Goal: Task Accomplishment & Management: Complete application form

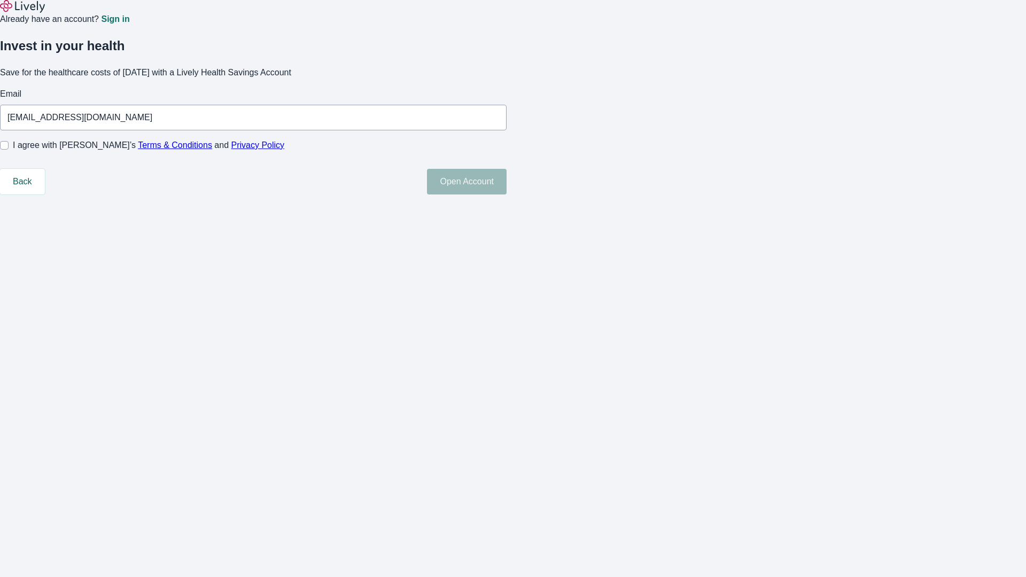
click at [9, 150] on input "I agree with Lively’s Terms & Conditions and Privacy Policy" at bounding box center [4, 145] width 9 height 9
checkbox input "true"
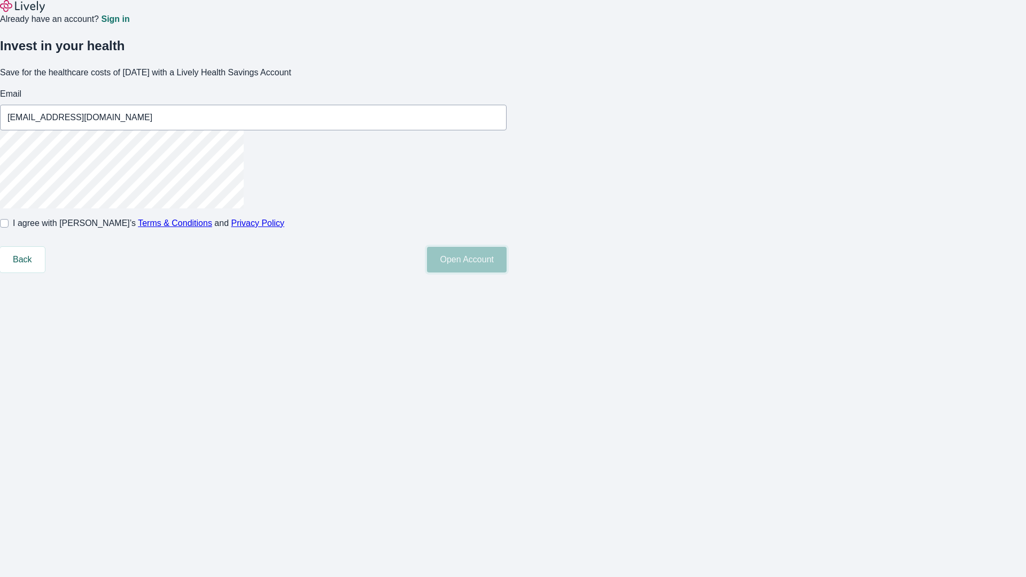
click at [506, 272] on button "Open Account" at bounding box center [467, 260] width 80 height 26
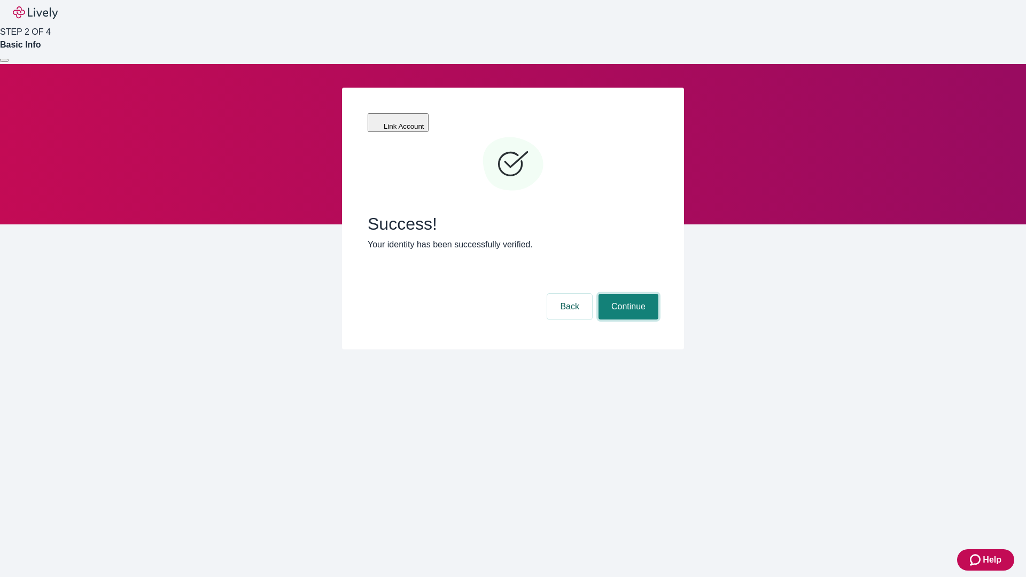
click at [627, 294] on button "Continue" at bounding box center [628, 307] width 60 height 26
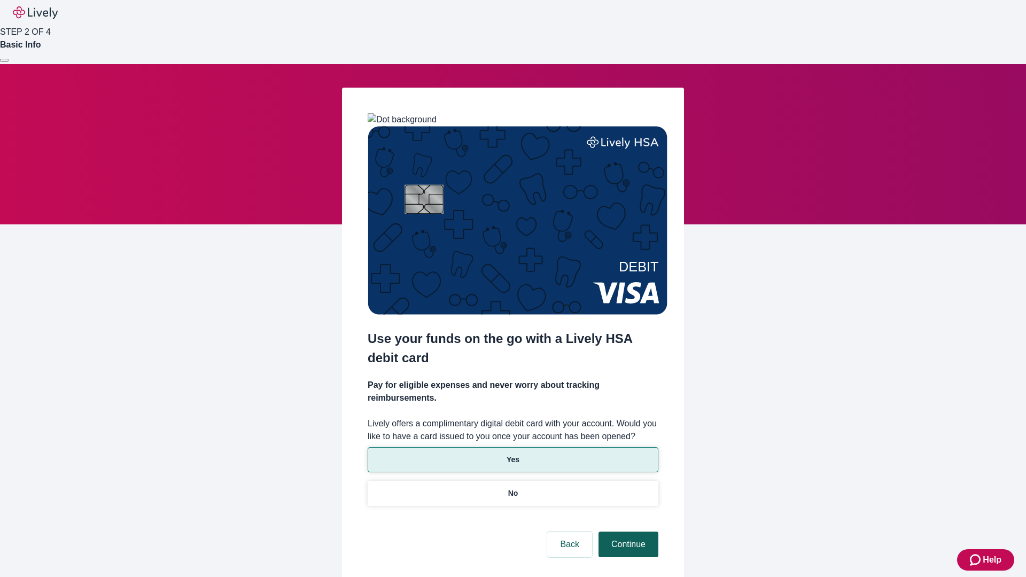
click at [512, 488] on p "No" at bounding box center [513, 493] width 10 height 11
click at [627, 532] on button "Continue" at bounding box center [628, 545] width 60 height 26
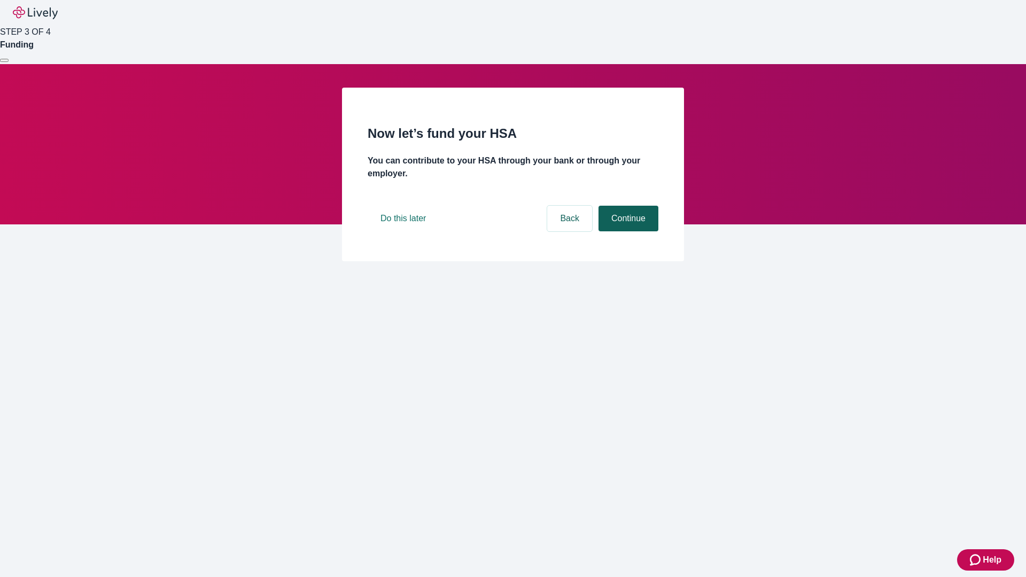
click at [627, 231] on button "Continue" at bounding box center [628, 219] width 60 height 26
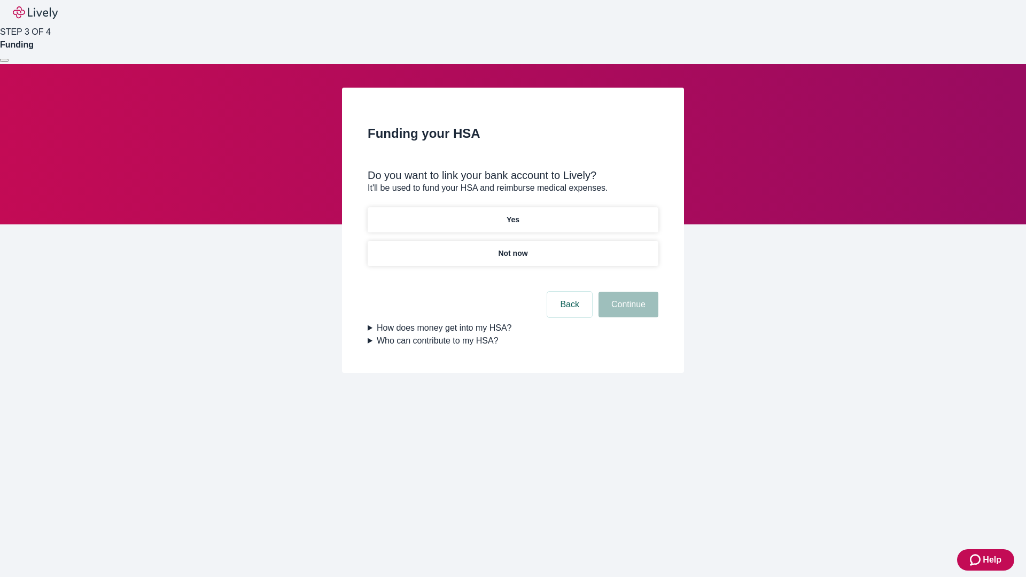
click at [512, 214] on p "Yes" at bounding box center [512, 219] width 13 height 11
click at [627, 292] on button "Continue" at bounding box center [628, 305] width 60 height 26
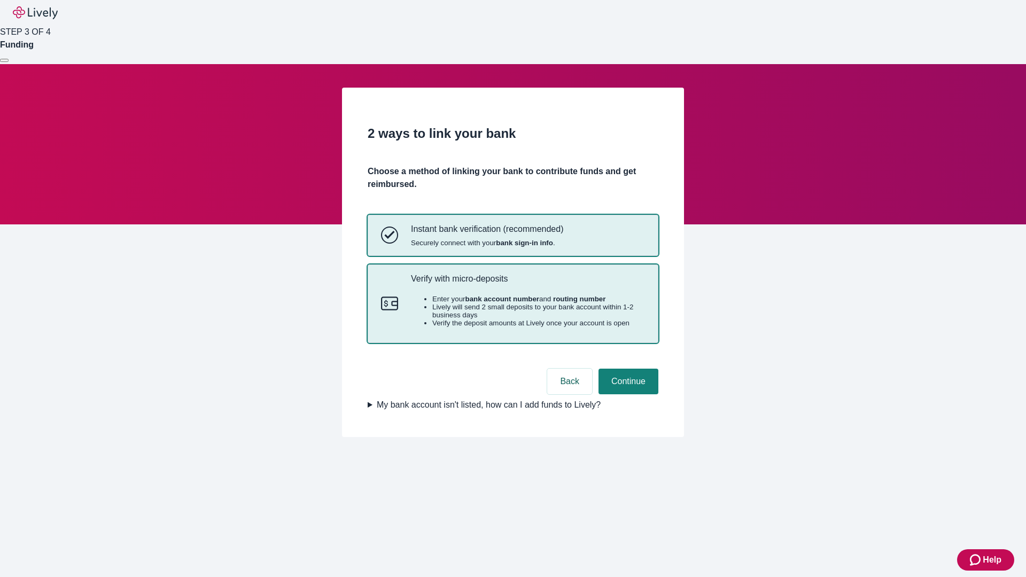
click at [527, 284] on p "Verify with micro-deposits" at bounding box center [528, 279] width 234 height 10
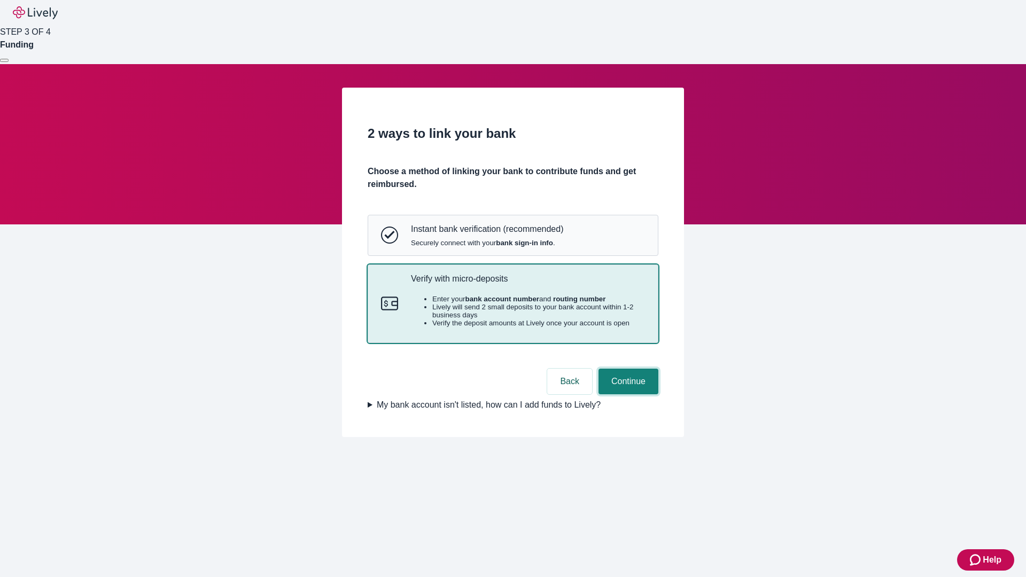
click at [627, 394] on button "Continue" at bounding box center [628, 382] width 60 height 26
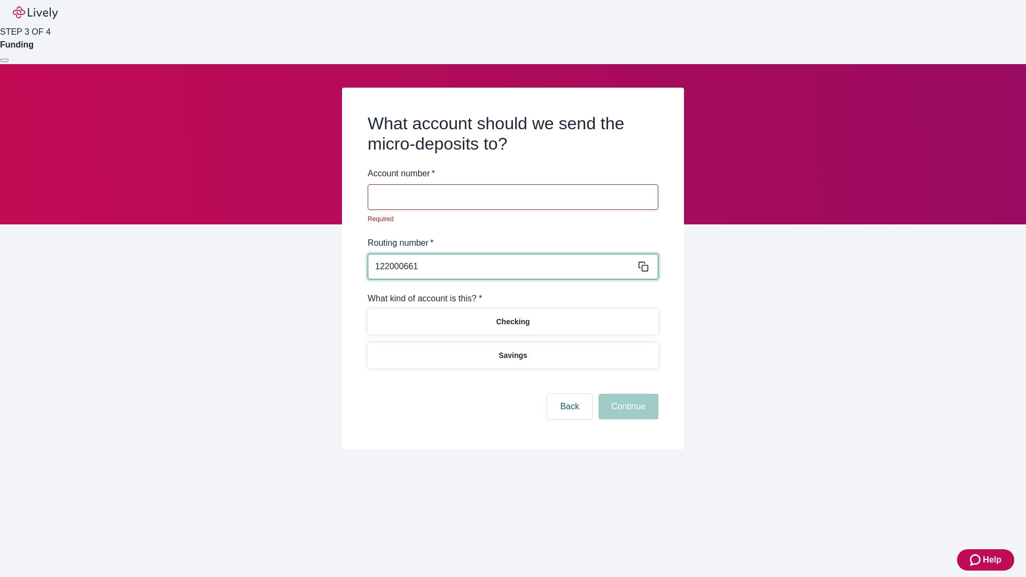
type input "122000661"
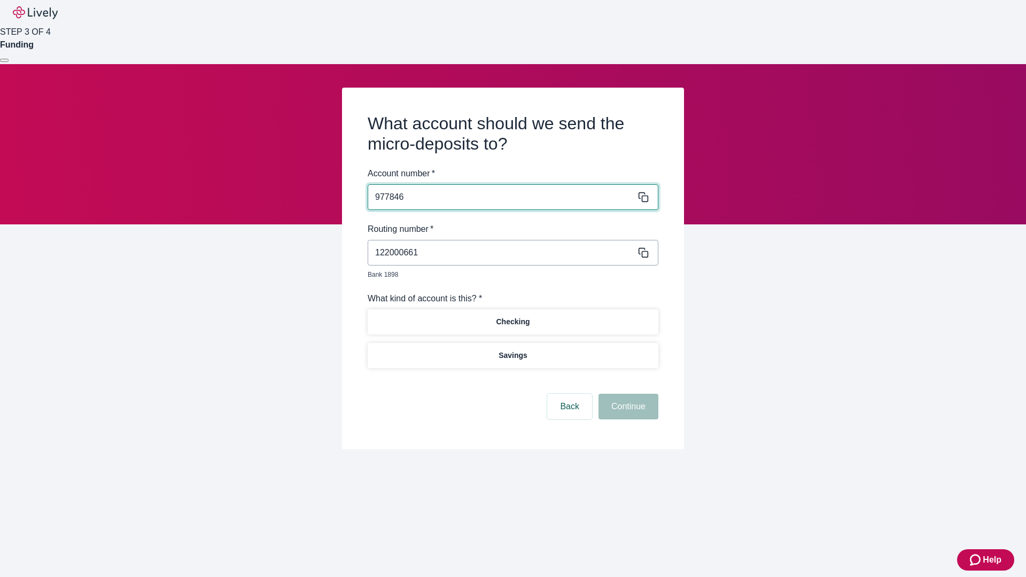
type input "977846"
click at [512, 316] on p "Checking" at bounding box center [513, 321] width 34 height 11
click at [627, 394] on button "Continue" at bounding box center [628, 407] width 60 height 26
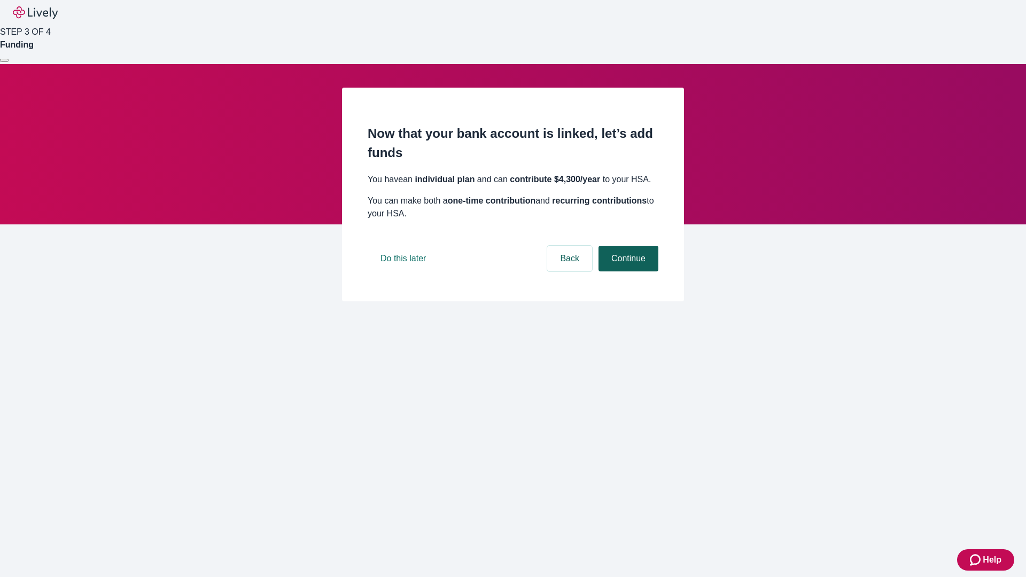
click at [627, 271] on button "Continue" at bounding box center [628, 259] width 60 height 26
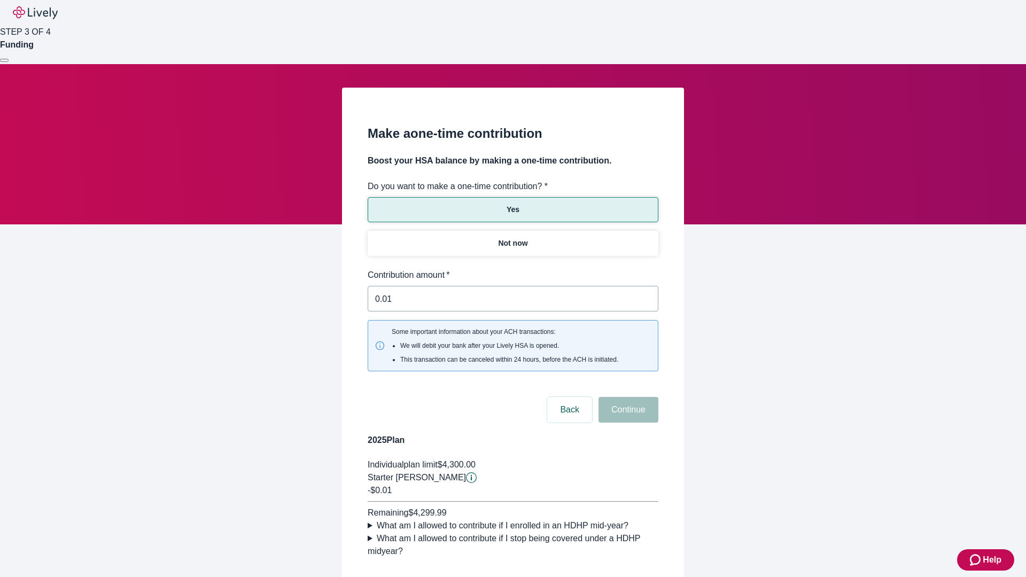
type input "0.01"
click at [627, 397] on button "Continue" at bounding box center [628, 410] width 60 height 26
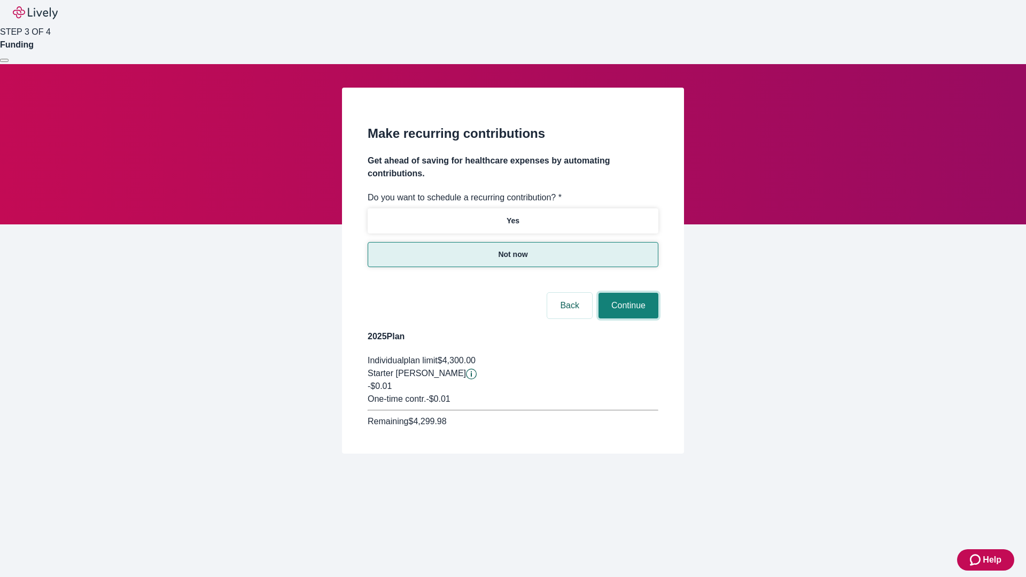
click at [627, 293] on button "Continue" at bounding box center [628, 306] width 60 height 26
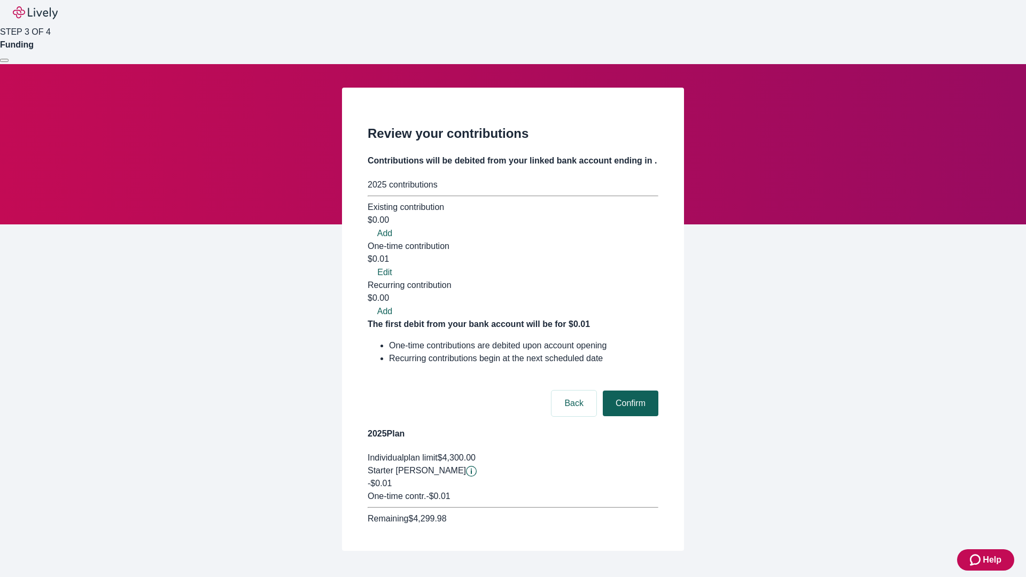
click at [629, 391] on button "Confirm" at bounding box center [631, 404] width 56 height 26
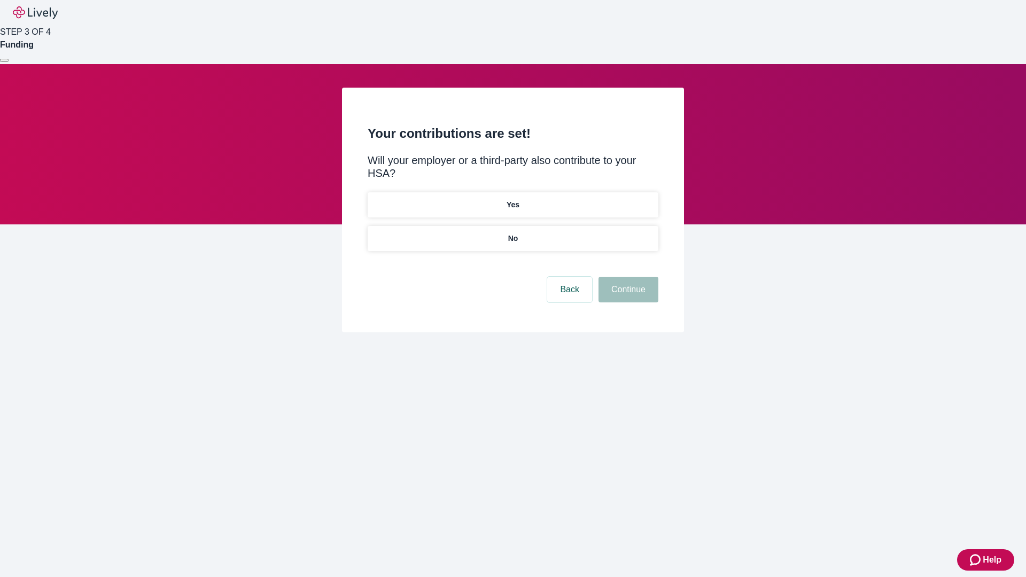
click at [512, 233] on p "No" at bounding box center [513, 238] width 10 height 11
click at [627, 277] on button "Continue" at bounding box center [628, 290] width 60 height 26
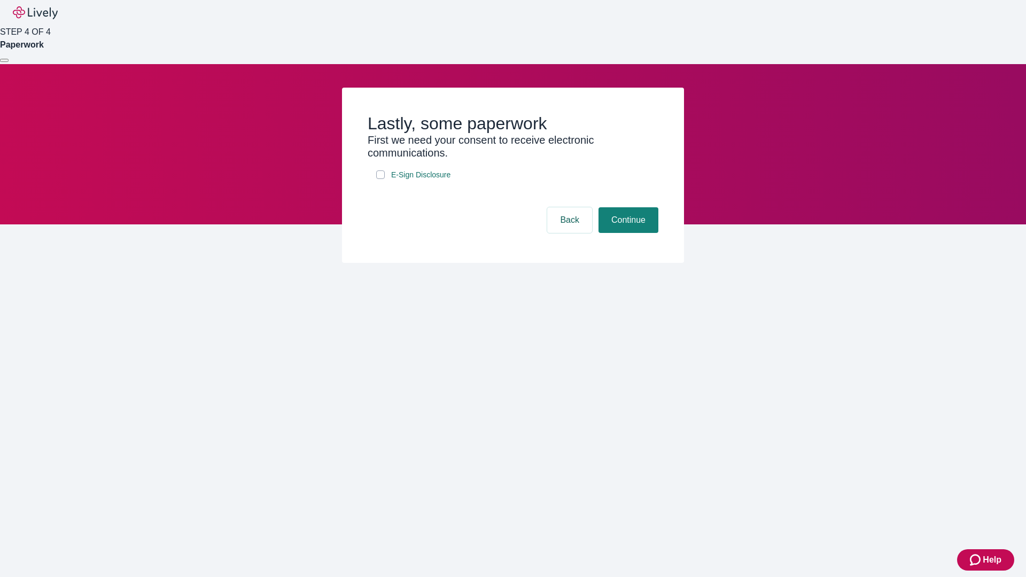
click at [380, 179] on input "E-Sign Disclosure" at bounding box center [380, 174] width 9 height 9
checkbox input "true"
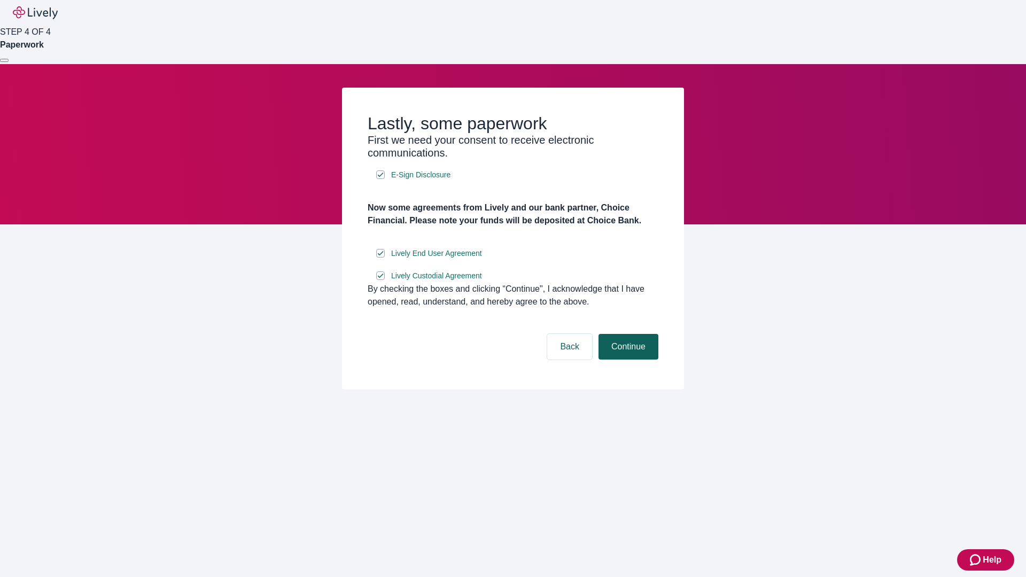
click at [627, 360] on button "Continue" at bounding box center [628, 347] width 60 height 26
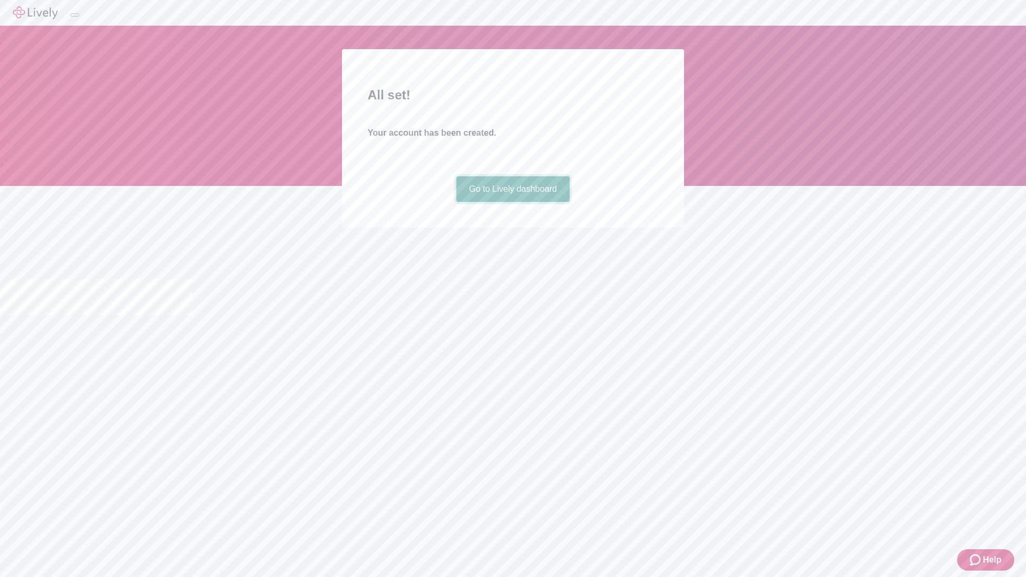
click at [512, 202] on link "Go to Lively dashboard" at bounding box center [513, 189] width 114 height 26
